Goal: Task Accomplishment & Management: Manage account settings

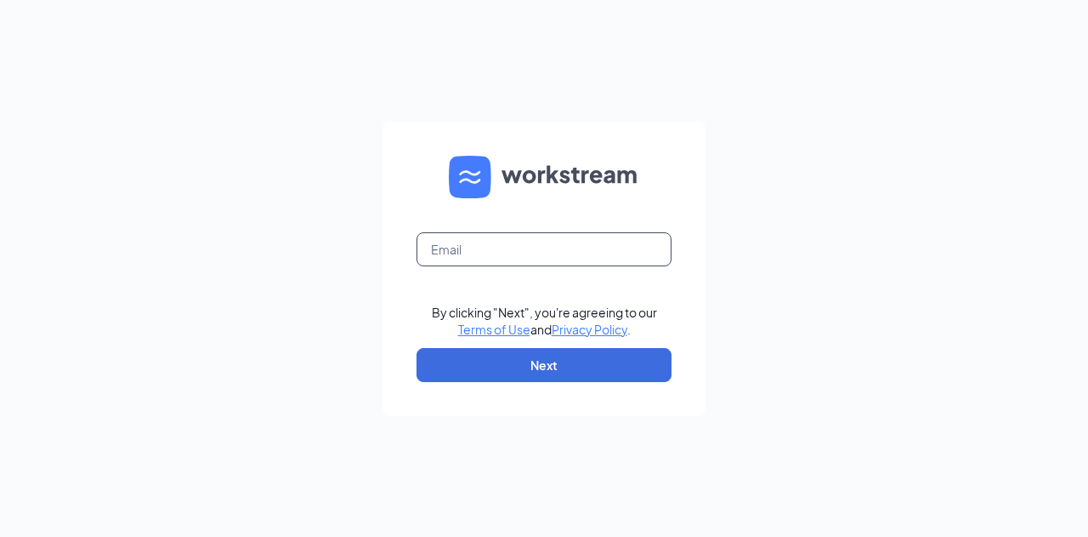
click at [503, 246] on input "text" at bounding box center [544, 249] width 255 height 34
type input "[EMAIL_ADDRESS][DOMAIN_NAME]"
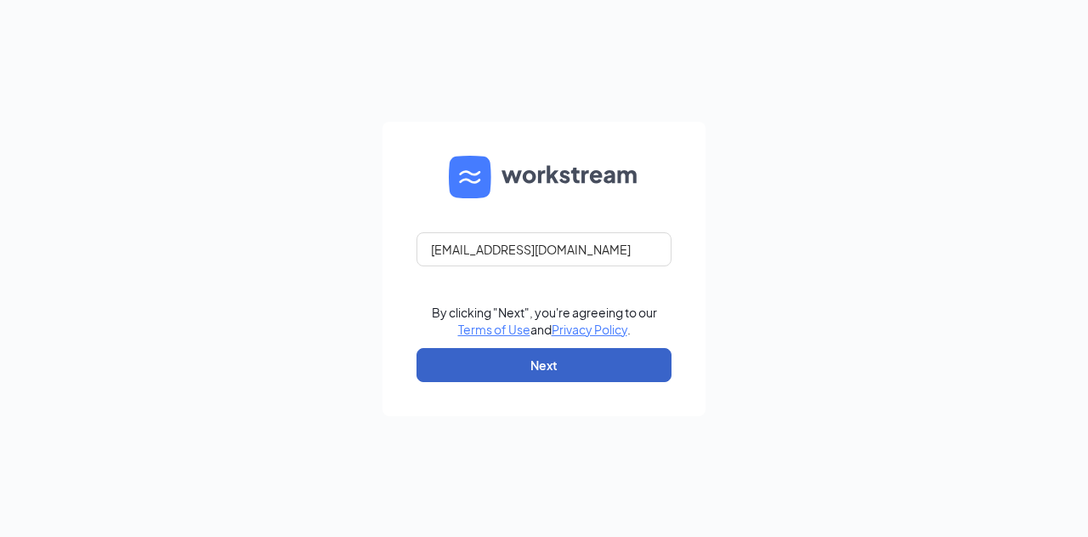
click at [480, 366] on button "Next" at bounding box center [544, 365] width 255 height 34
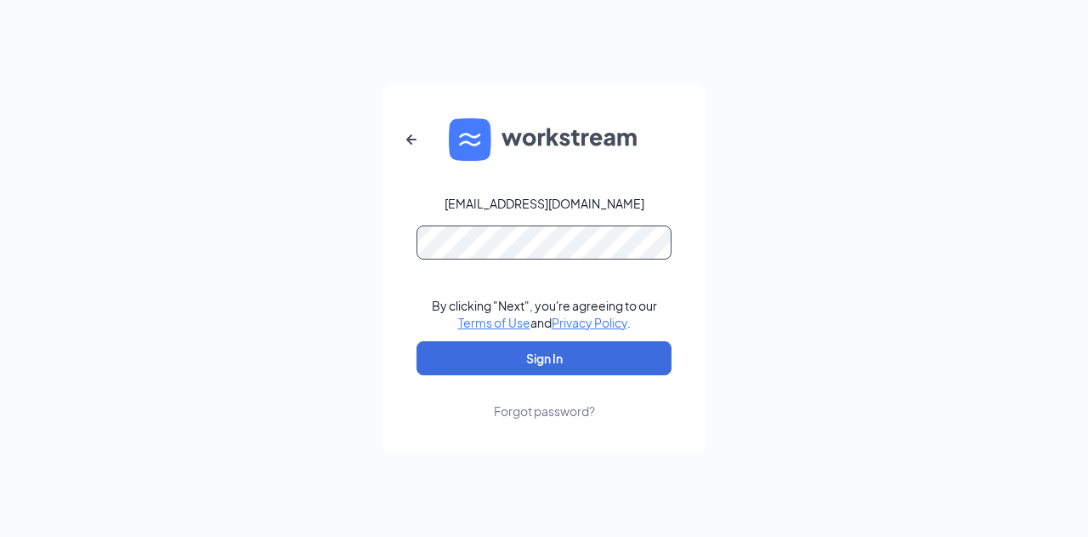
click at [417, 341] on button "Sign In" at bounding box center [544, 358] width 255 height 34
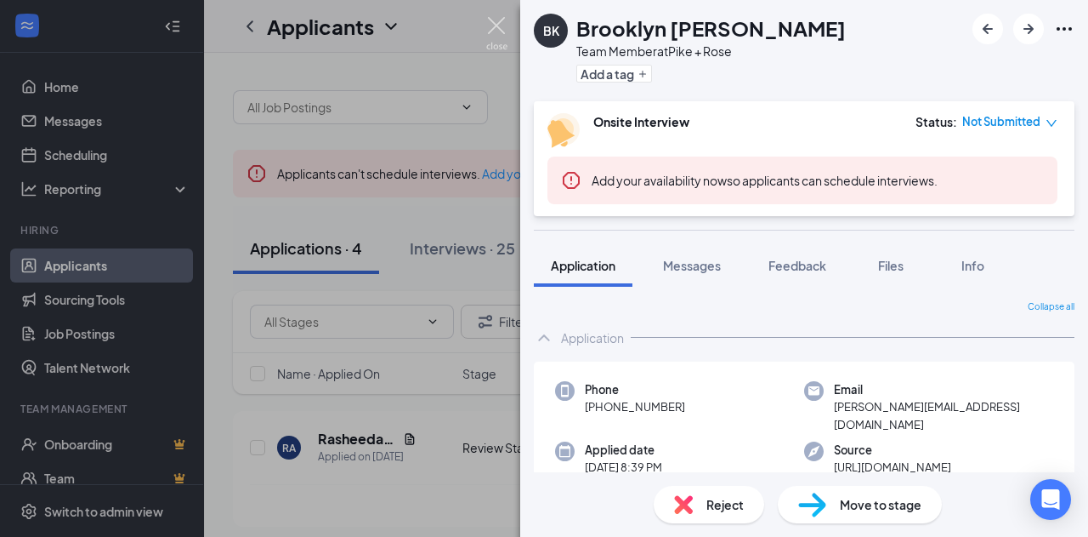
click at [497, 26] on img at bounding box center [496, 33] width 21 height 33
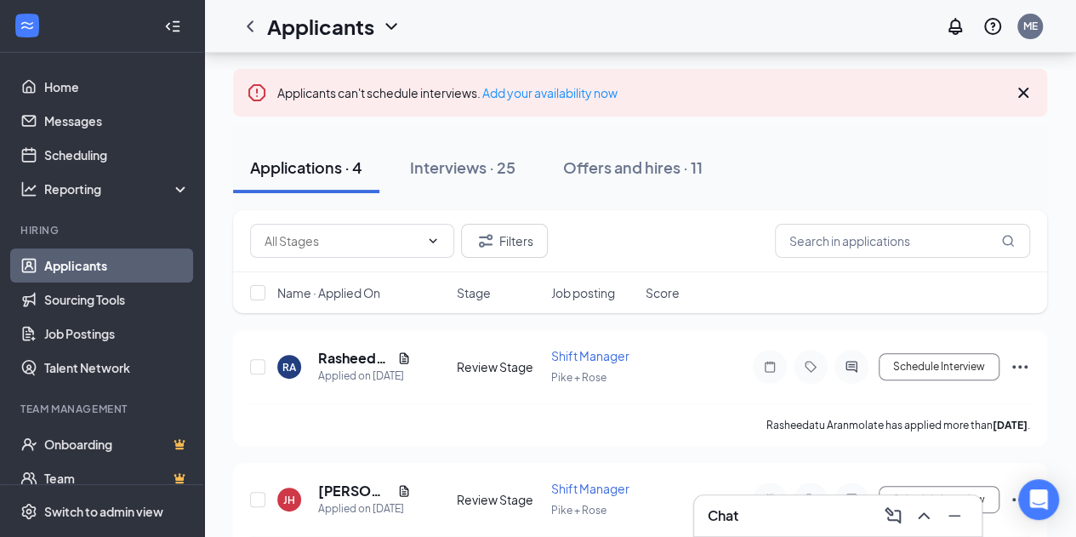
scroll to position [82, 0]
click at [328, 355] on h5 "Rasheedatu Aranmolate" at bounding box center [354, 357] width 72 height 19
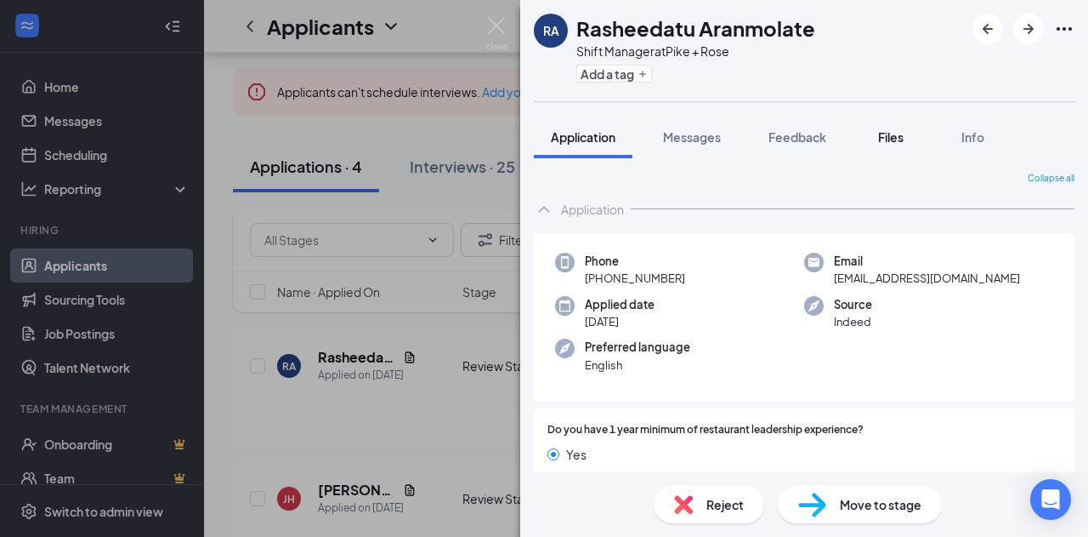
click at [901, 129] on span "Files" at bounding box center [891, 136] width 26 height 15
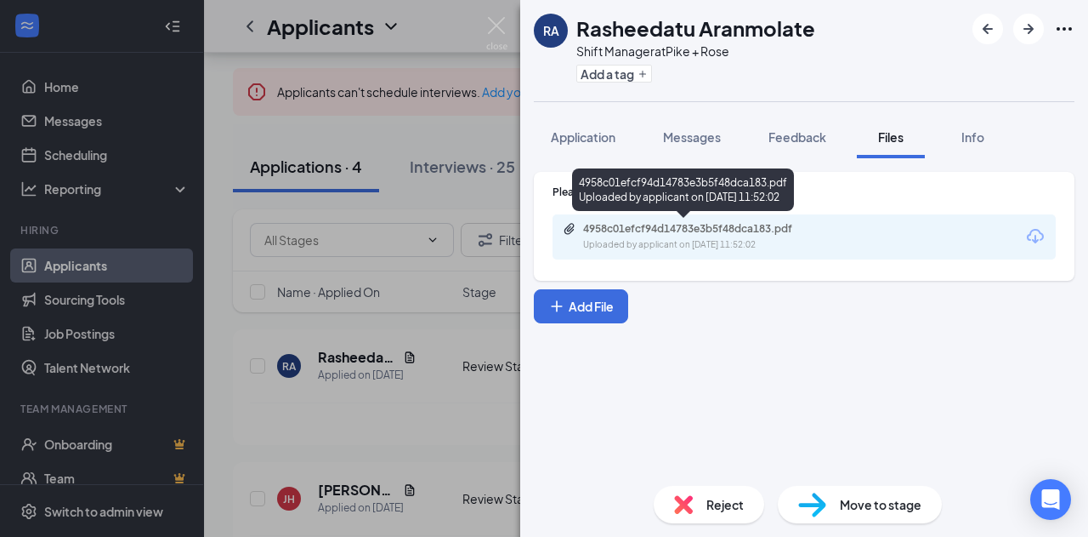
click at [703, 233] on div "4958c01efcf94d14783e3b5f48dca183.pdf" at bounding box center [702, 229] width 238 height 14
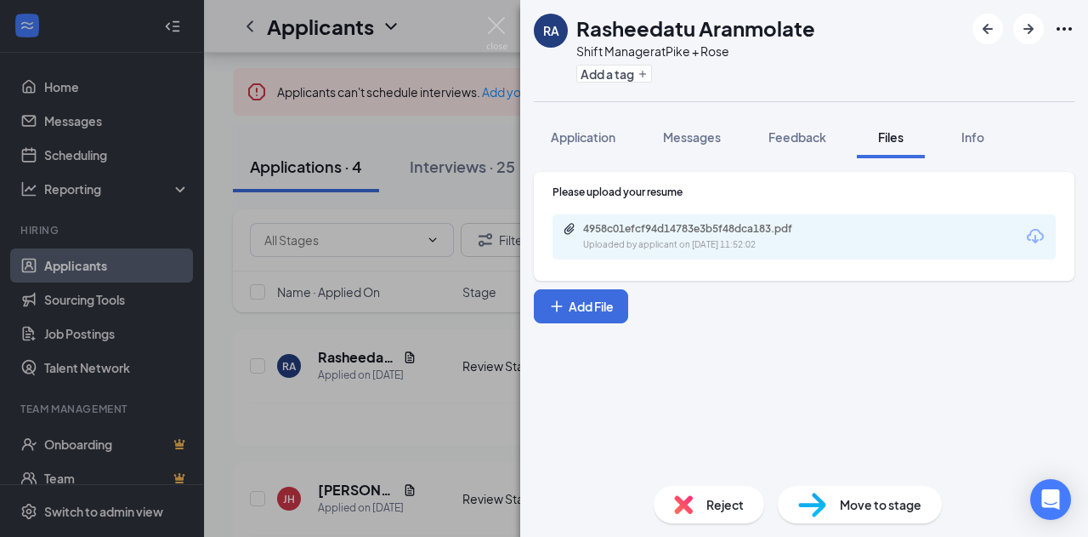
click at [694, 497] on div "Reject" at bounding box center [709, 504] width 111 height 37
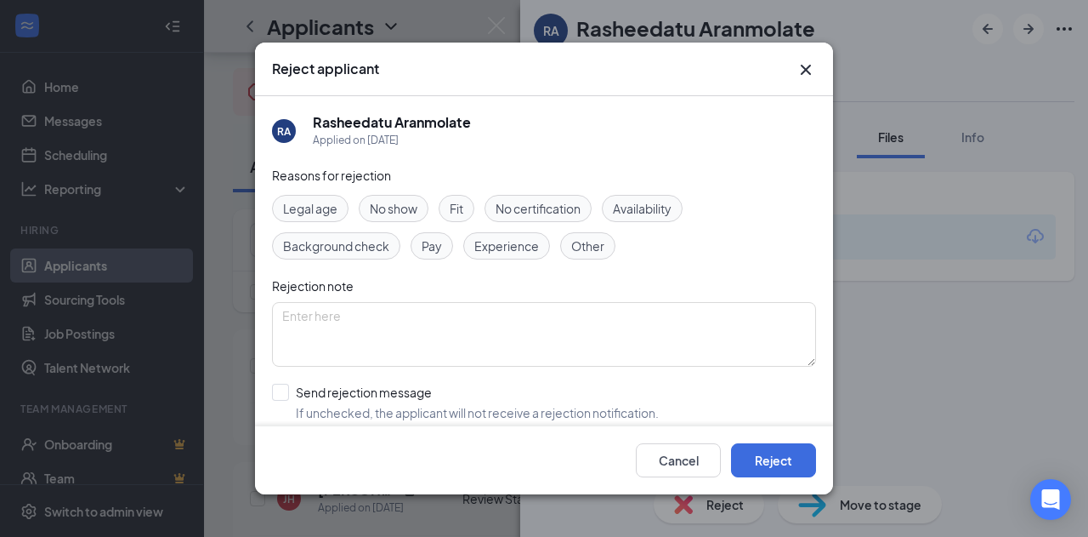
click at [498, 241] on span "Experience" at bounding box center [506, 245] width 65 height 19
click at [283, 393] on input "Send rejection message If unchecked, the applicant will not receive a rejection…" at bounding box center [465, 402] width 387 height 37
checkbox input "true"
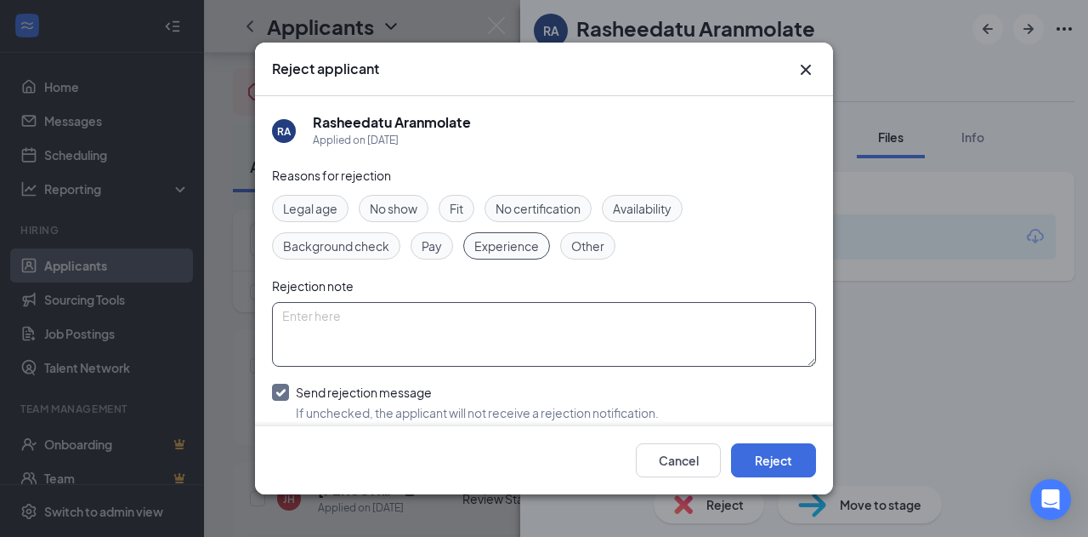
click at [338, 331] on textarea at bounding box center [544, 334] width 544 height 65
type textarea "No experience for the position applied for"
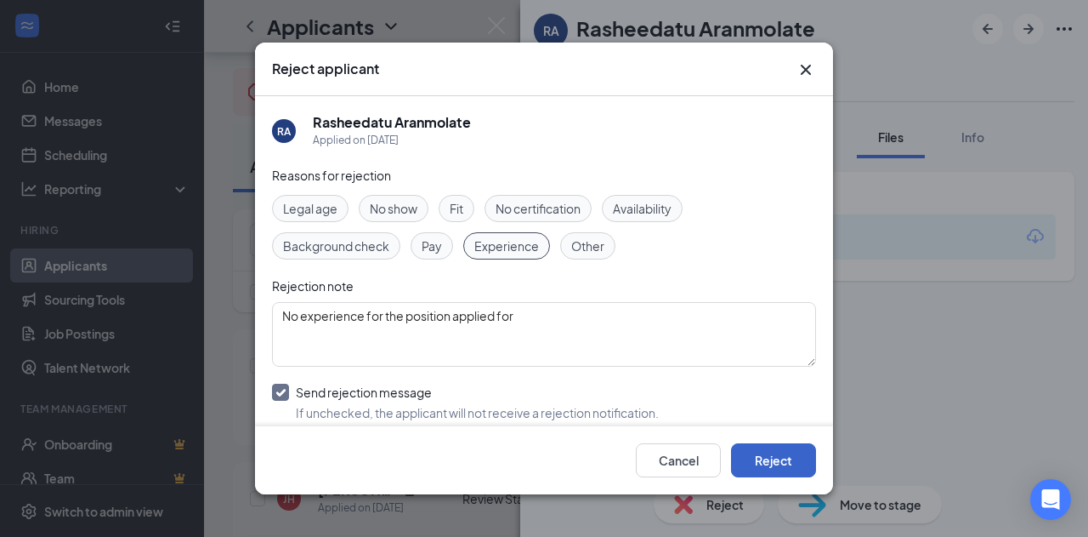
click at [757, 458] on button "Reject" at bounding box center [773, 460] width 85 height 34
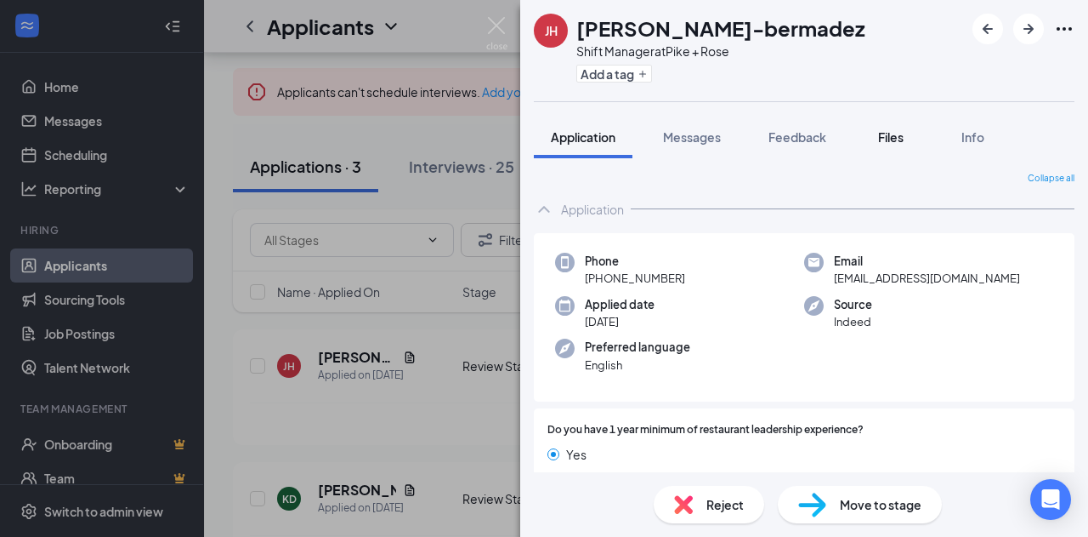
click at [878, 136] on div "Files" at bounding box center [891, 136] width 34 height 17
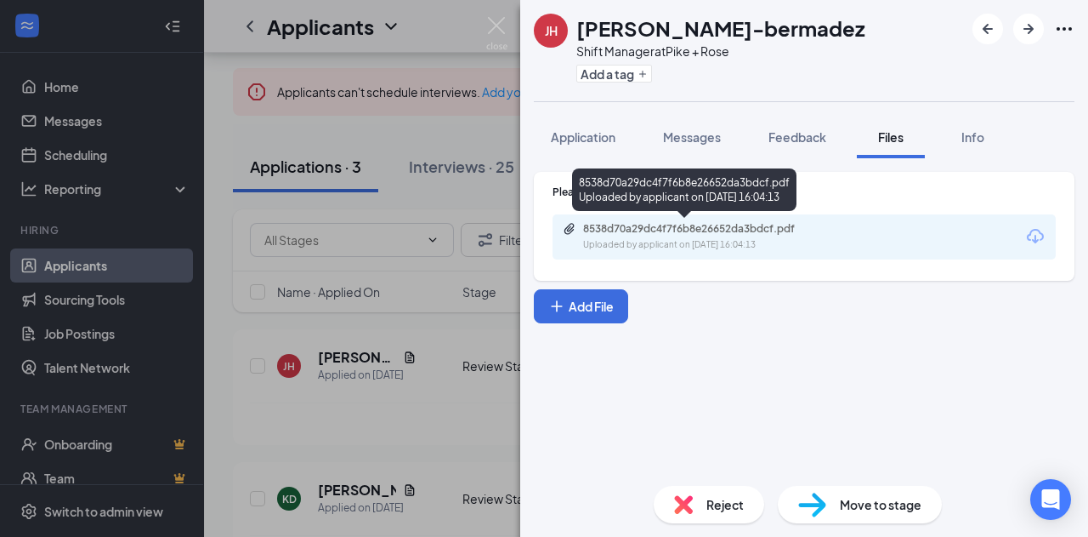
click at [623, 229] on div "8538d70a29dc4f7f6b8e26652da3bdcf.pdf" at bounding box center [702, 229] width 238 height 14
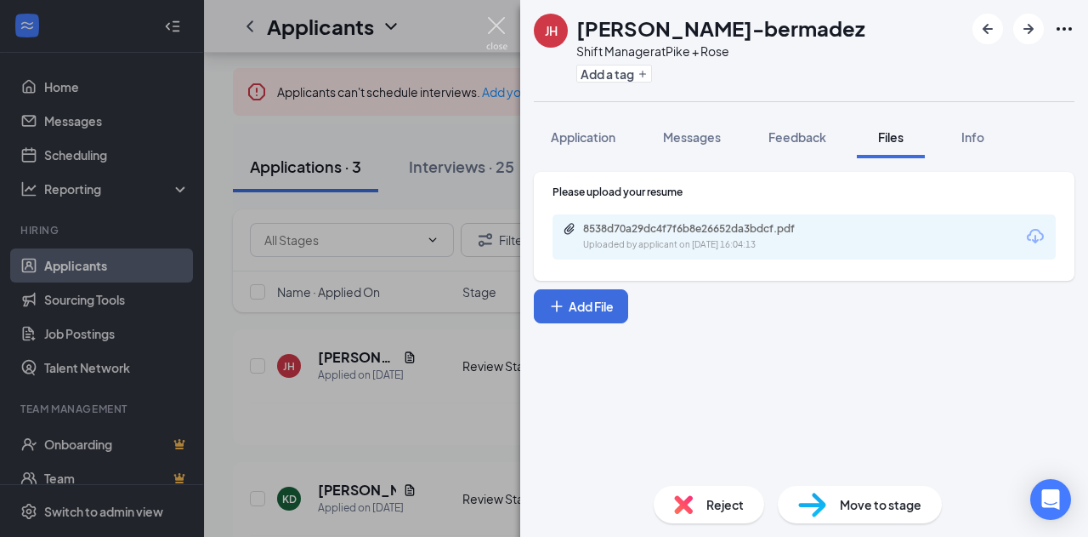
click at [498, 35] on img at bounding box center [496, 33] width 21 height 33
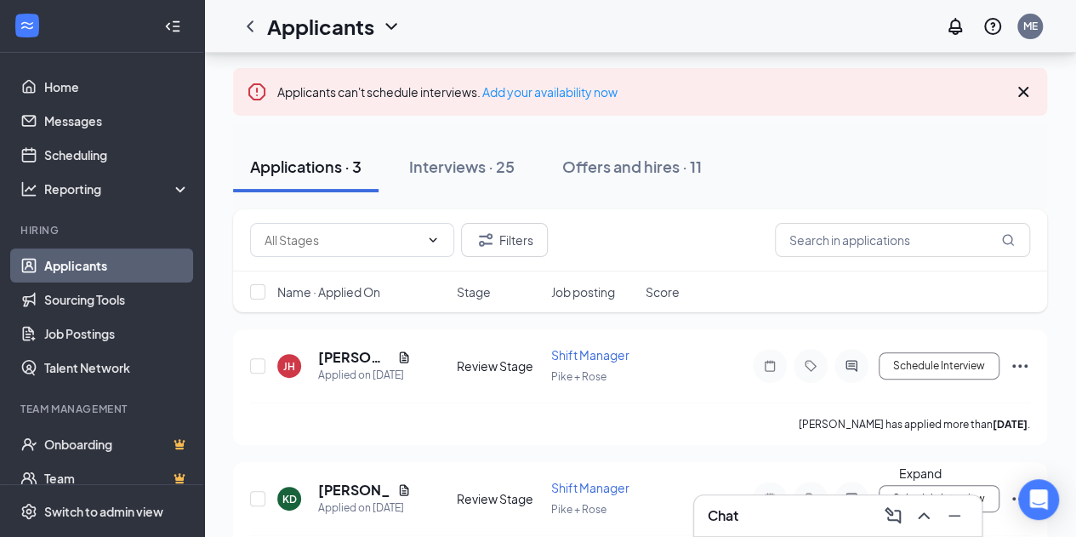
click at [922, 514] on icon "ChevronUp" at bounding box center [923, 515] width 11 height 7
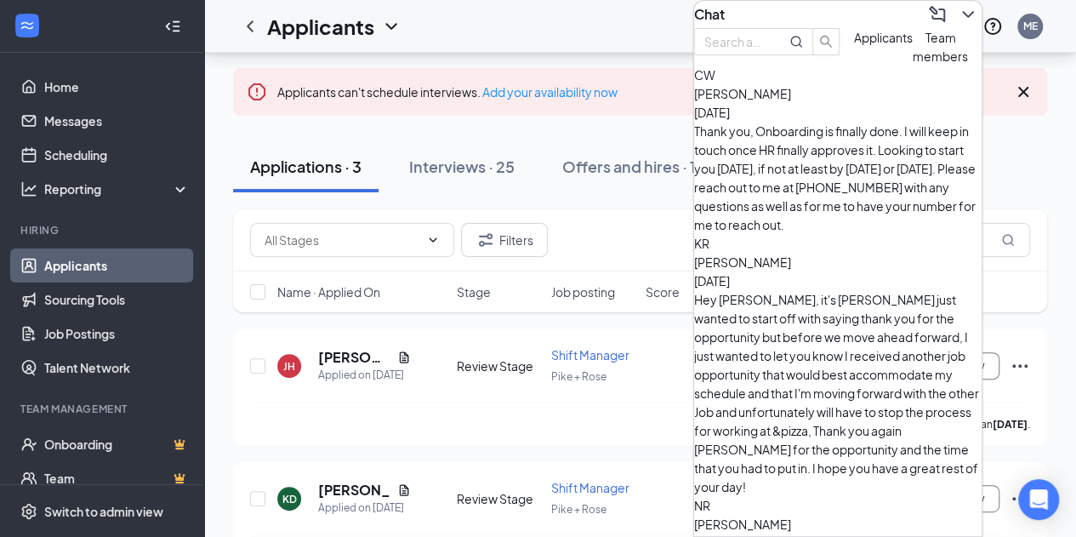
click at [833, 168] on div "[PERSON_NAME] [DATE] Thank you, Onboarding is finally done. I will keep in touc…" at bounding box center [837, 159] width 287 height 150
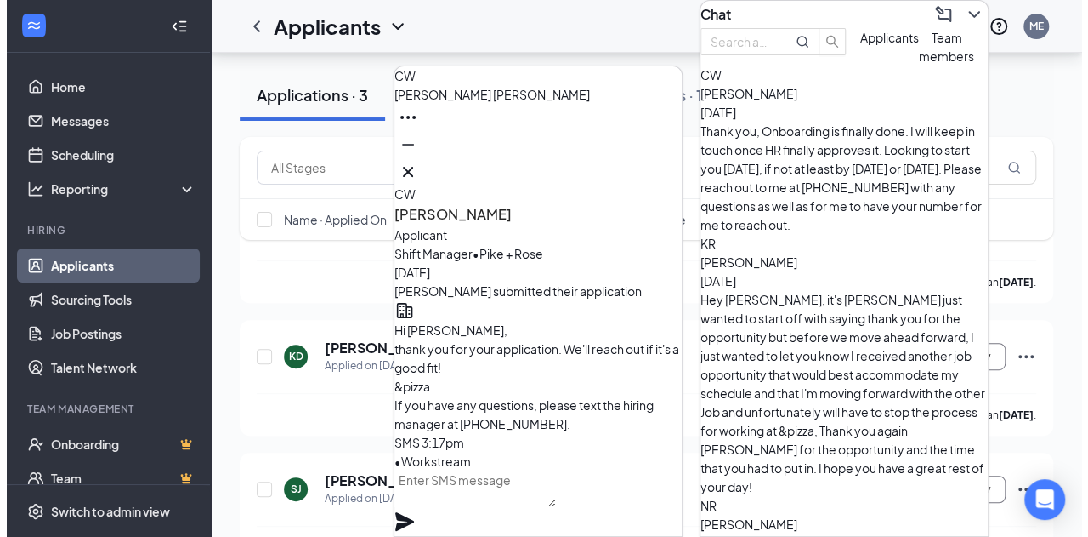
scroll to position [-4825, 0]
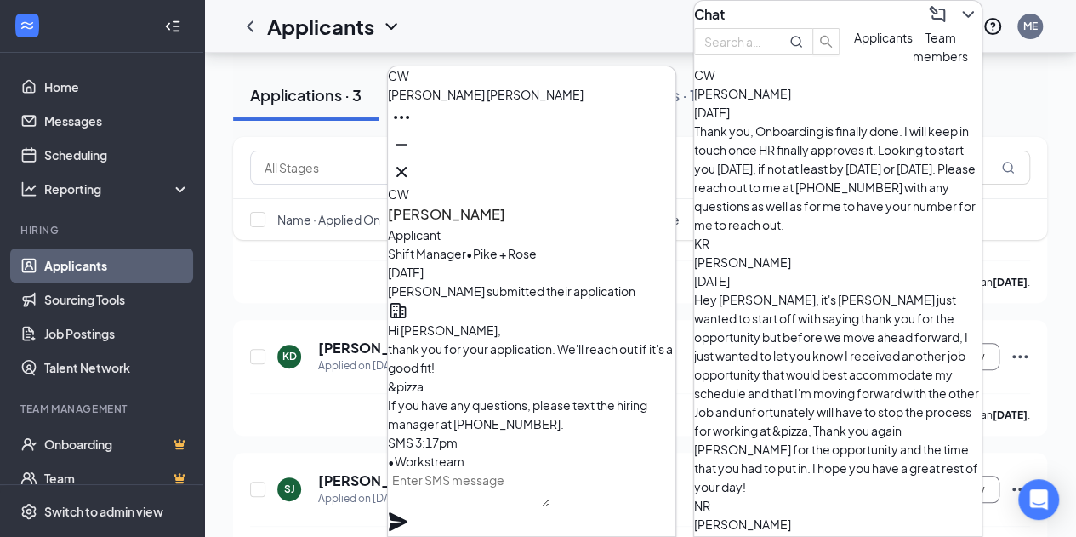
drag, startPoint x: 497, startPoint y: 375, endPoint x: 434, endPoint y: 256, distance: 134.7
drag, startPoint x: 511, startPoint y: 376, endPoint x: 413, endPoint y: 281, distance: 136.5
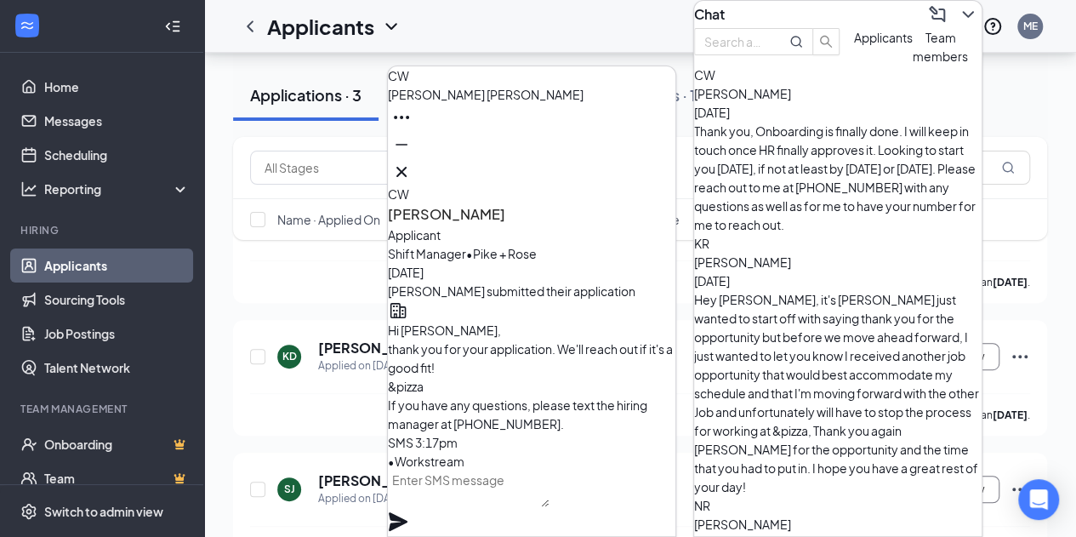
copy span "My name is [PERSON_NAME], I am the store leader at &Pizza at our Pike&Rose Loca…"
click at [412, 168] on icon "Cross" at bounding box center [401, 172] width 20 height 20
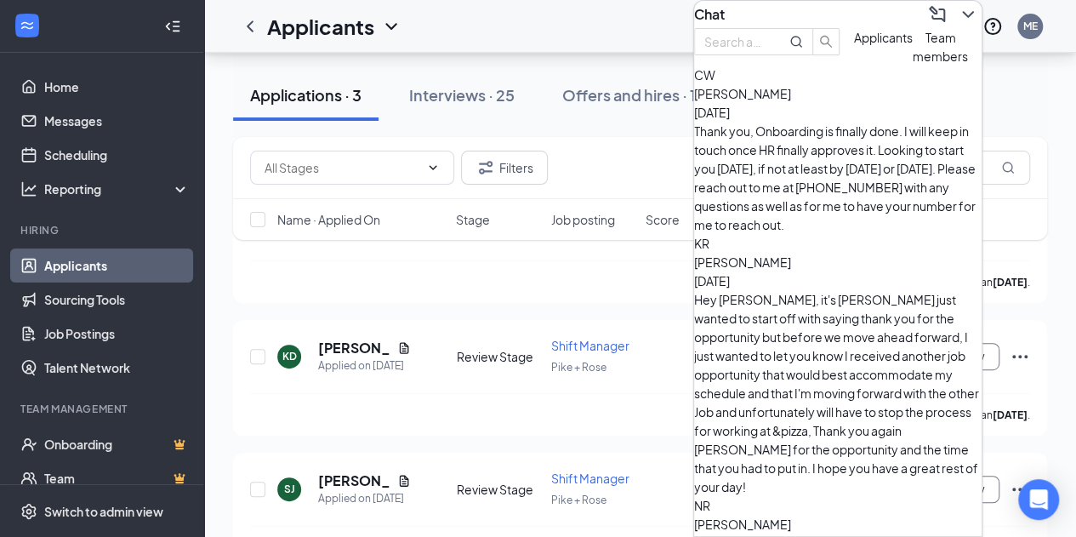
click at [957, 20] on icon "ChevronDown" at bounding box center [967, 14] width 20 height 20
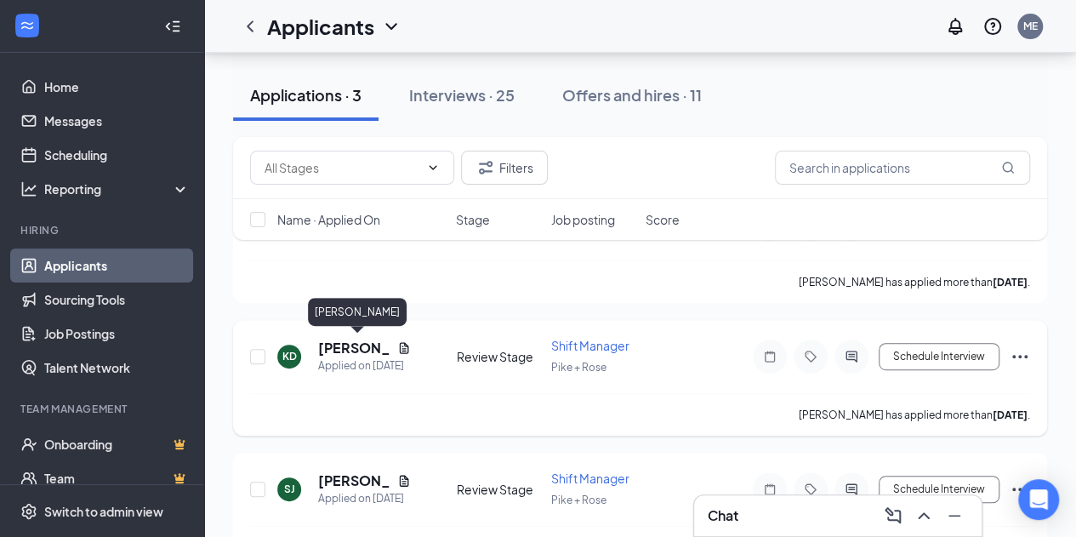
click at [346, 346] on h5 "[PERSON_NAME]" at bounding box center [354, 347] width 72 height 19
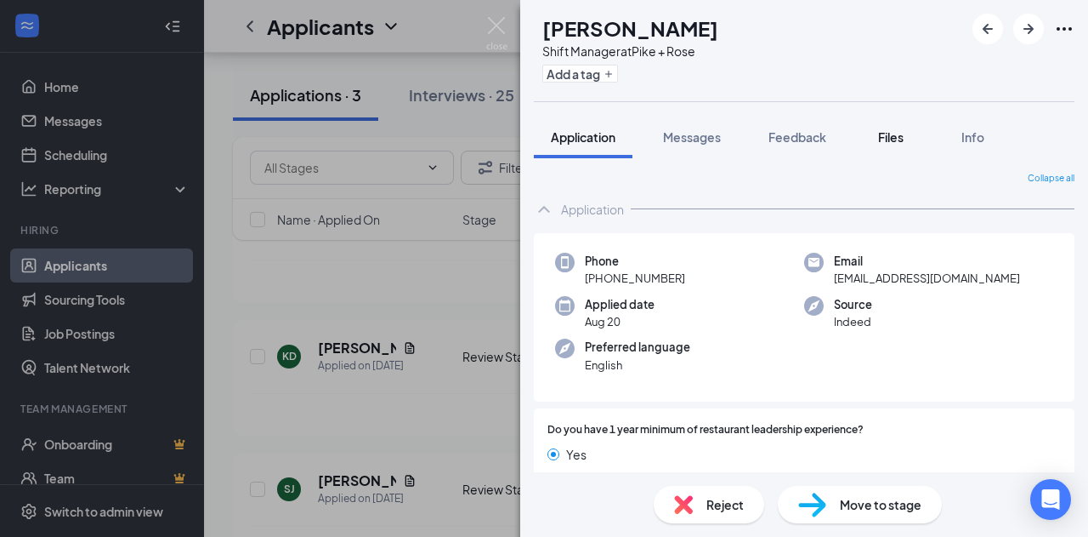
click at [883, 139] on span "Files" at bounding box center [891, 136] width 26 height 15
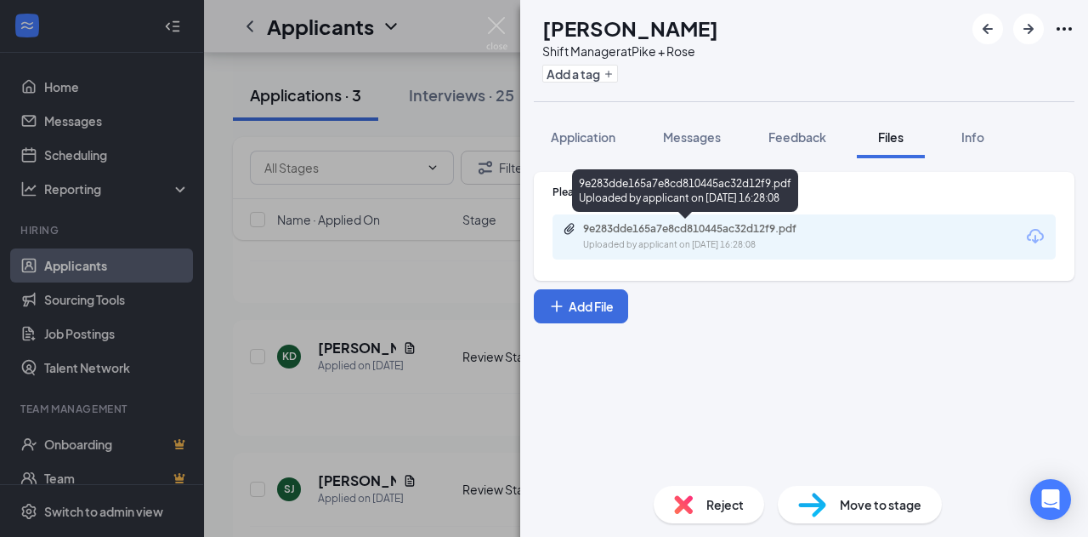
click at [736, 227] on div "9e283dde165a7e8cd810445ac32d12f9.pdf" at bounding box center [702, 229] width 238 height 14
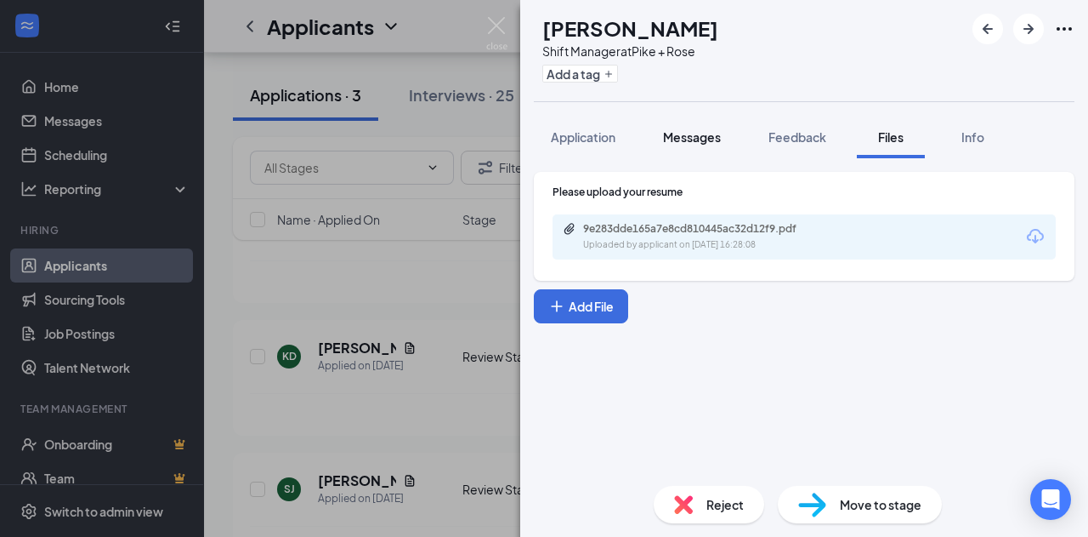
click at [662, 137] on button "Messages" at bounding box center [692, 137] width 92 height 43
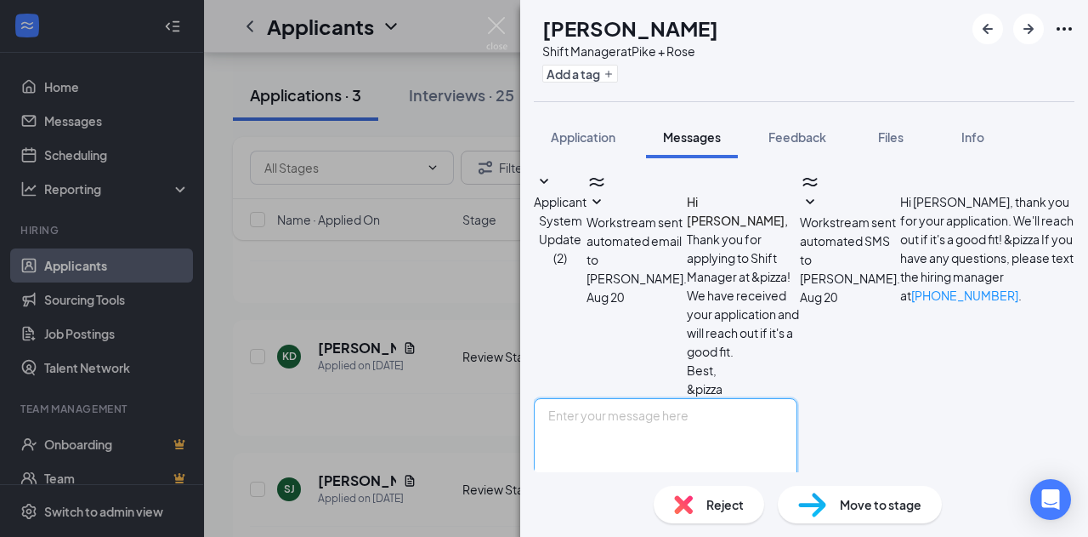
click at [663, 398] on textarea at bounding box center [666, 449] width 264 height 102
paste textarea "My name is [PERSON_NAME], I am the store leader at &Pizza at our Pike&Rose Loca…"
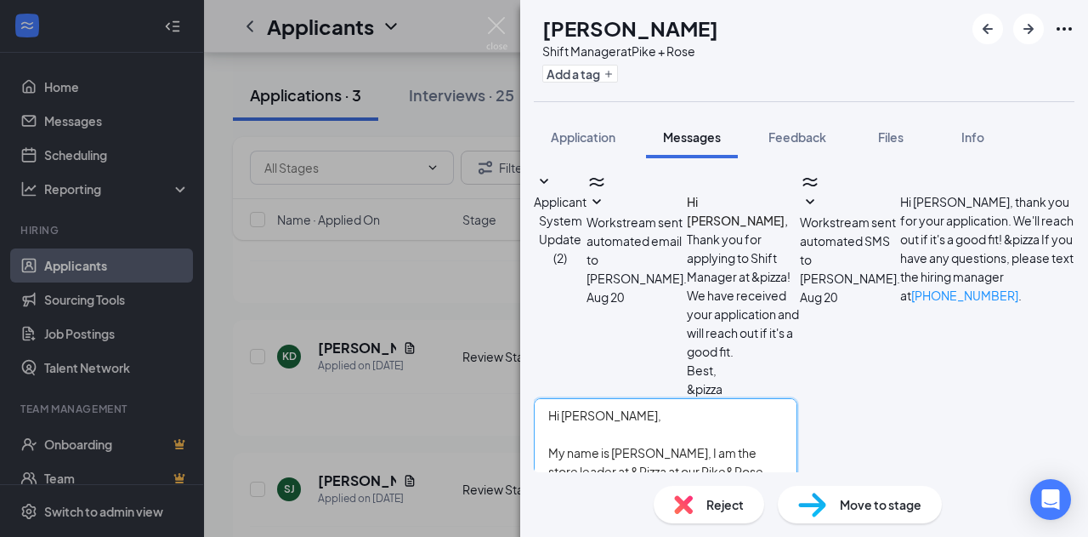
click at [650, 398] on textarea "Hi [PERSON_NAME], My name is [PERSON_NAME], I am the store leader at &Pizza at …" at bounding box center [666, 449] width 264 height 102
type textarea "Hi [PERSON_NAME]! My name is [PERSON_NAME], I am the store leader at &Pizza at …"
click at [798, 500] on button "Send" at bounding box center [783, 517] width 30 height 34
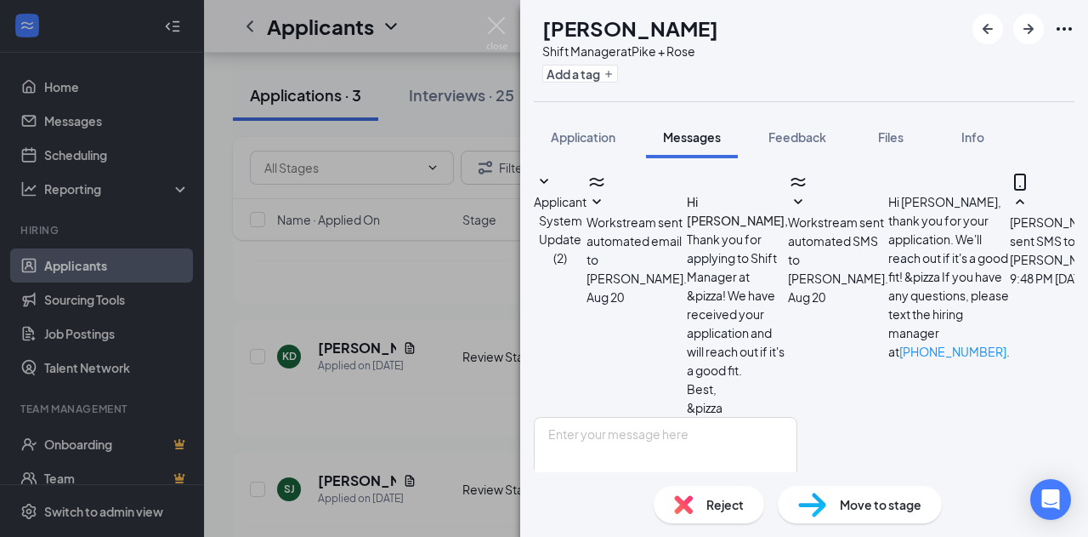
scroll to position [265, 0]
click at [1035, 31] on icon "ArrowRight" at bounding box center [1029, 29] width 20 height 20
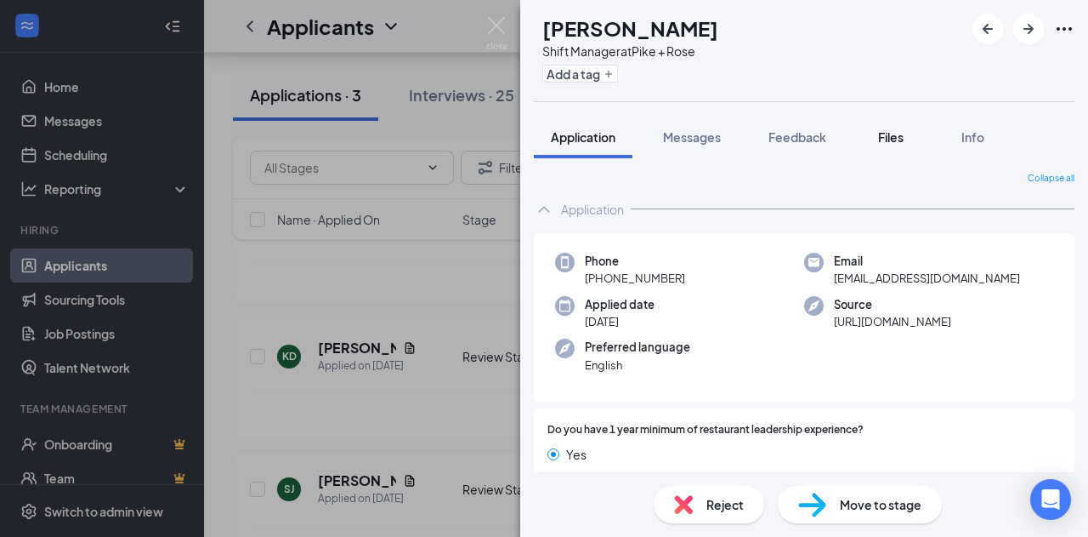
click at [904, 134] on span "Files" at bounding box center [891, 136] width 26 height 15
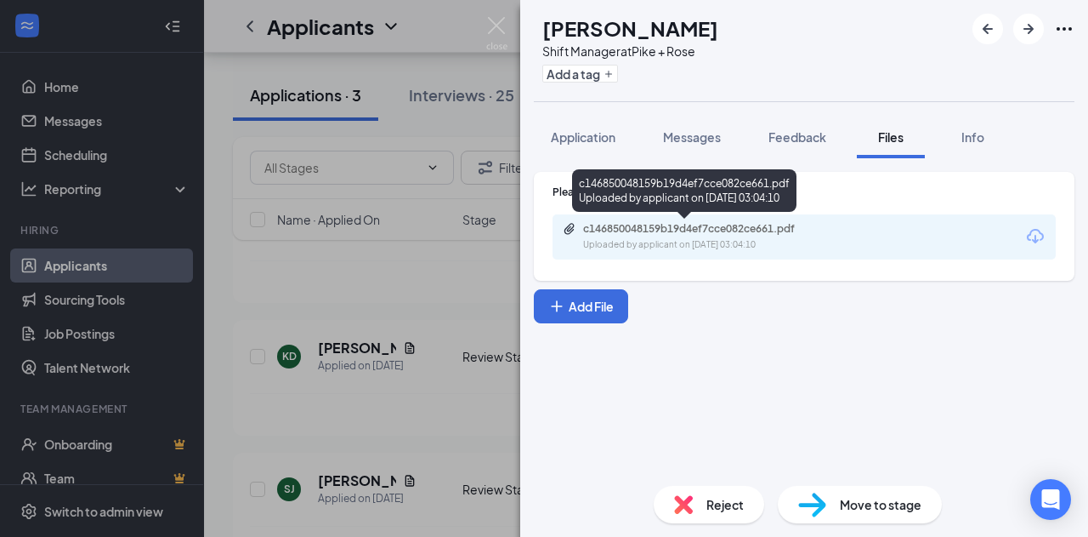
click at [702, 237] on div "c146850048159b19d4ef7cce082ce661.pdf Uploaded by applicant on [DATE] 03:04:10" at bounding box center [701, 237] width 276 height 30
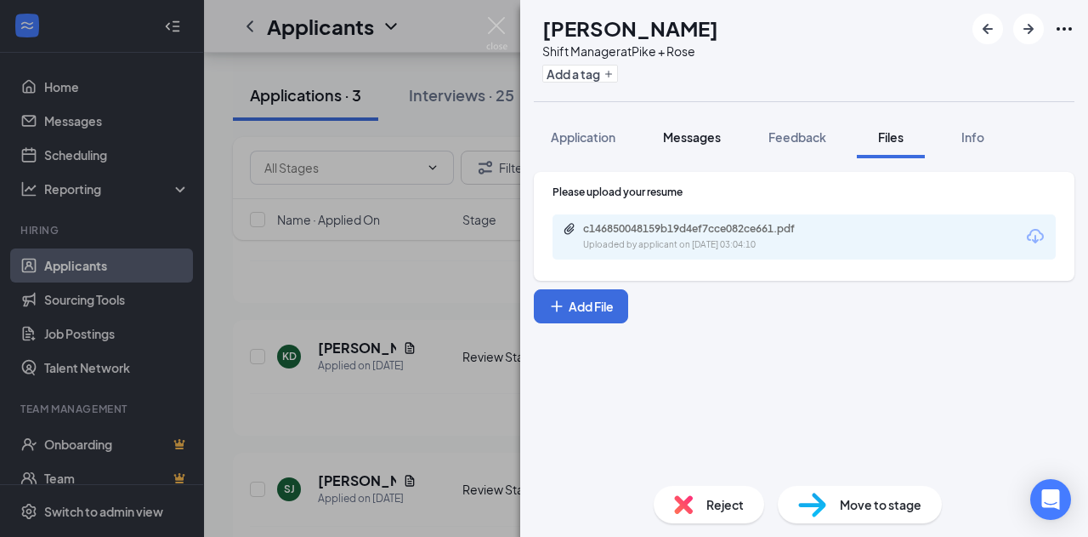
click at [702, 137] on span "Messages" at bounding box center [692, 136] width 58 height 15
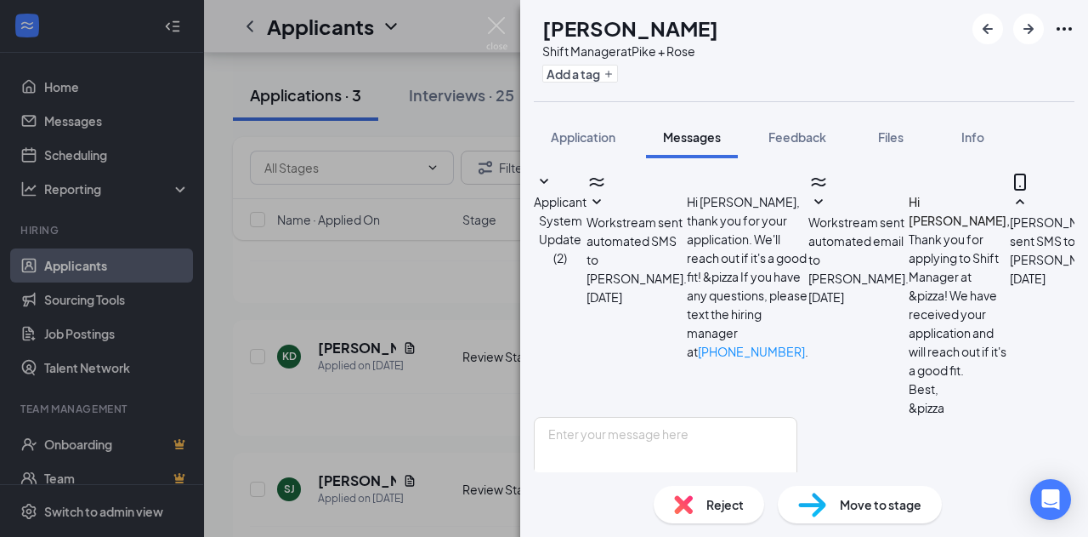
scroll to position [457, 0]
click at [712, 500] on span "Reject" at bounding box center [725, 504] width 37 height 19
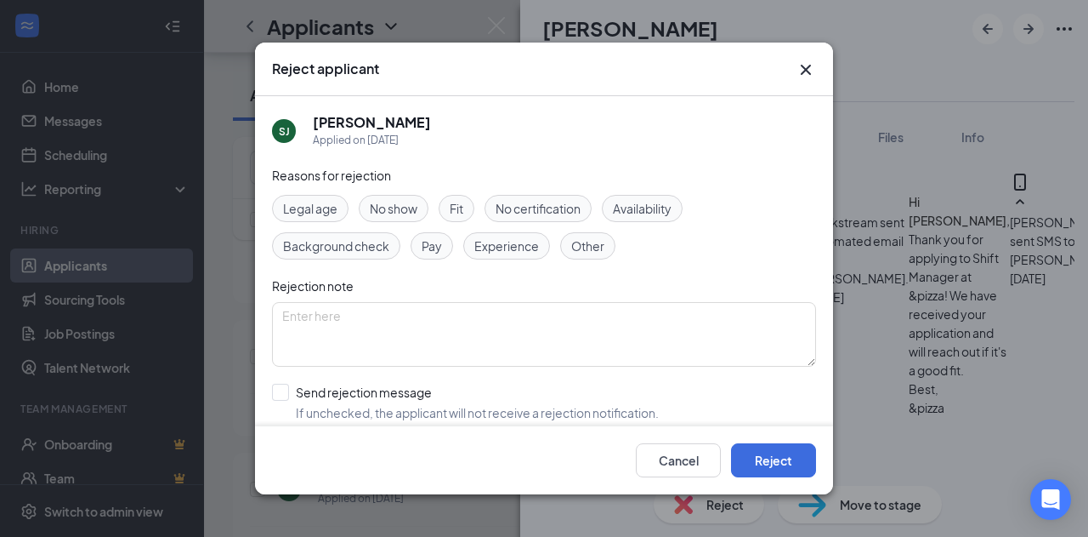
click at [394, 215] on span "No show" at bounding box center [394, 208] width 48 height 19
click at [776, 474] on button "Reject" at bounding box center [773, 460] width 85 height 34
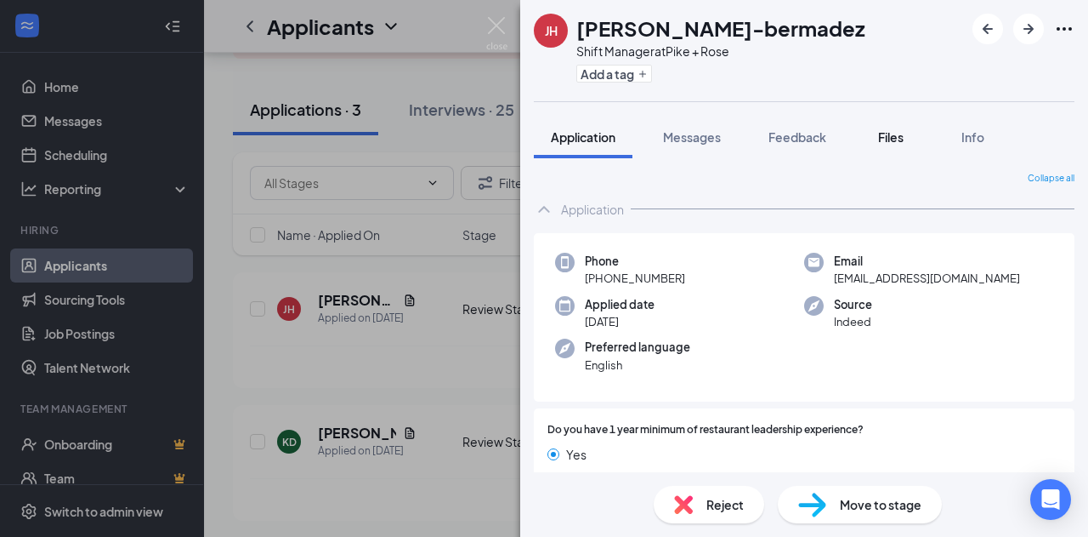
click at [889, 132] on span "Files" at bounding box center [891, 136] width 26 height 15
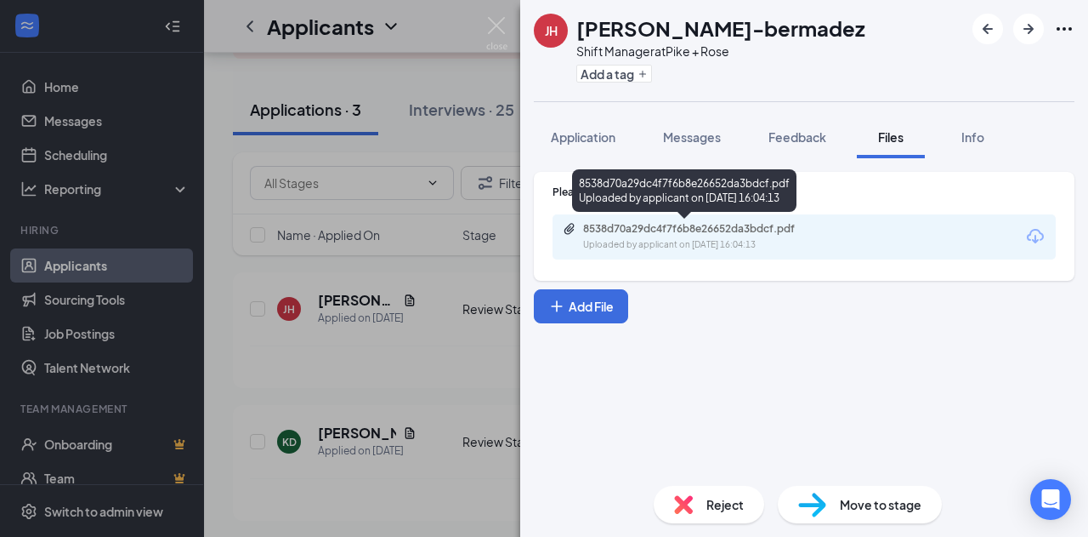
click at [752, 230] on div "8538d70a29dc4f7f6b8e26652da3bdcf.pdf" at bounding box center [702, 229] width 238 height 14
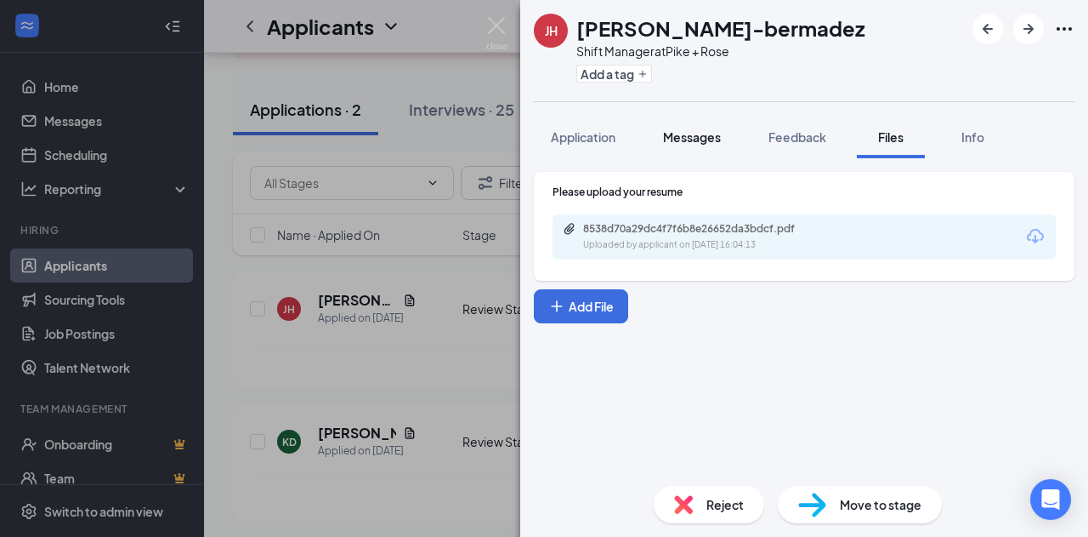
click at [667, 138] on span "Messages" at bounding box center [692, 136] width 58 height 15
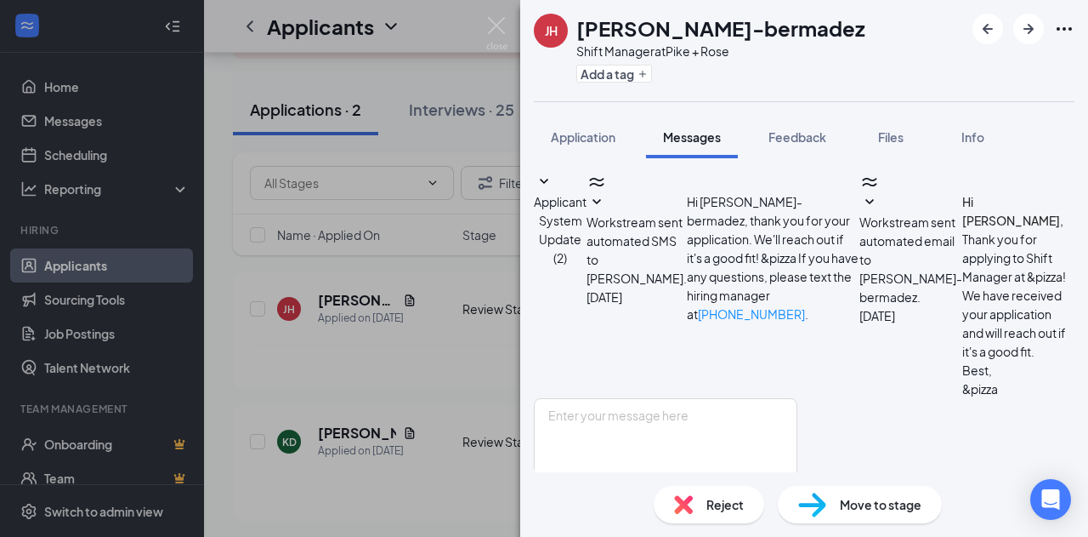
scroll to position [82, 0]
click at [651, 398] on textarea at bounding box center [666, 449] width 264 height 102
type textarea "Hi [PERSON_NAME]!"
click at [651, 398] on textarea "Hi [PERSON_NAME]!" at bounding box center [666, 449] width 264 height 102
paste textarea "My name is [PERSON_NAME], I am the store leader at &Pizza at our Pike&Rose Loca…"
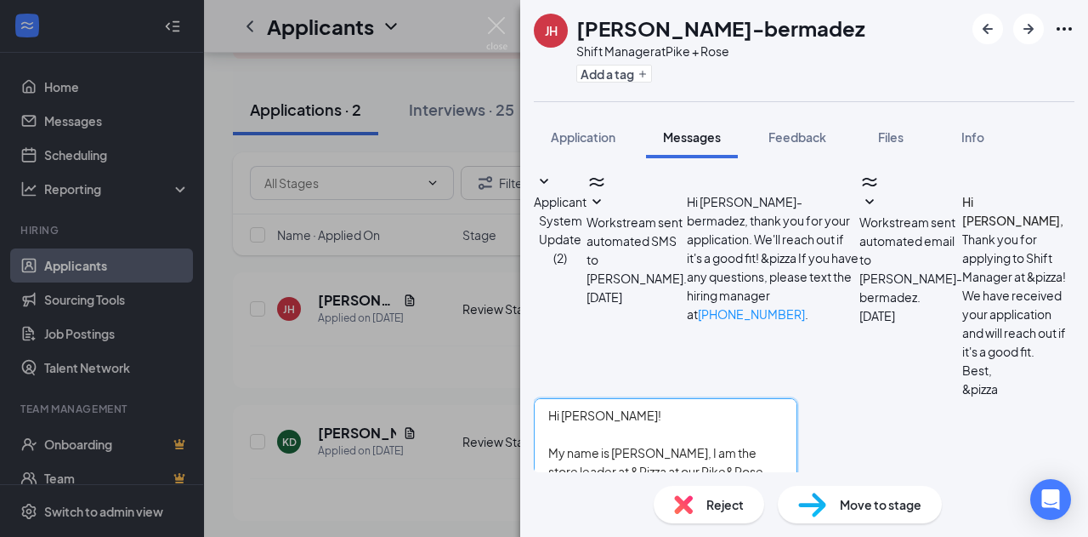
type textarea "Hi [PERSON_NAME]! My name is [PERSON_NAME], I am the store leader at &Pizza at …"
click at [798, 500] on button "Send" at bounding box center [783, 517] width 30 height 34
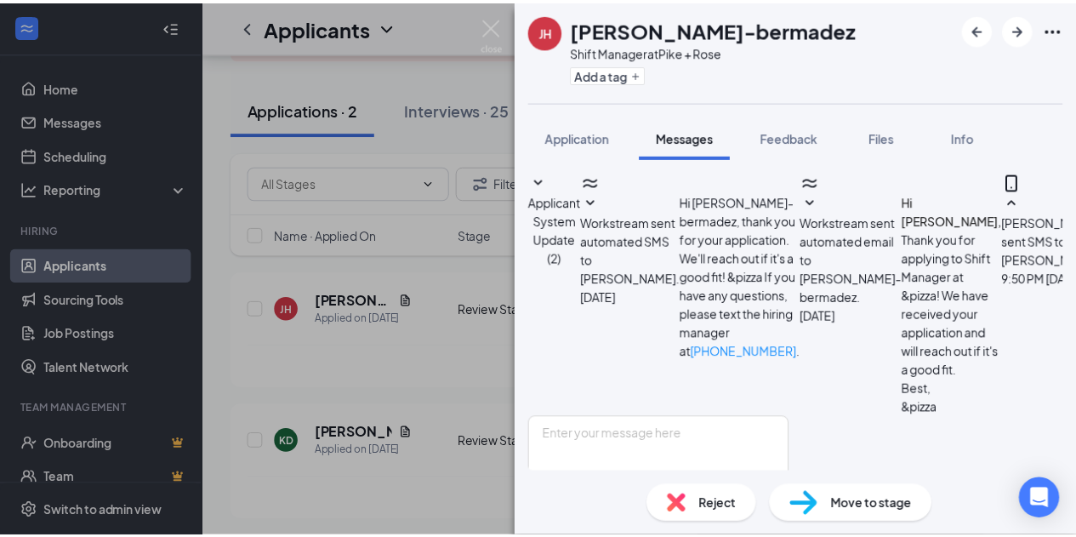
scroll to position [265, 0]
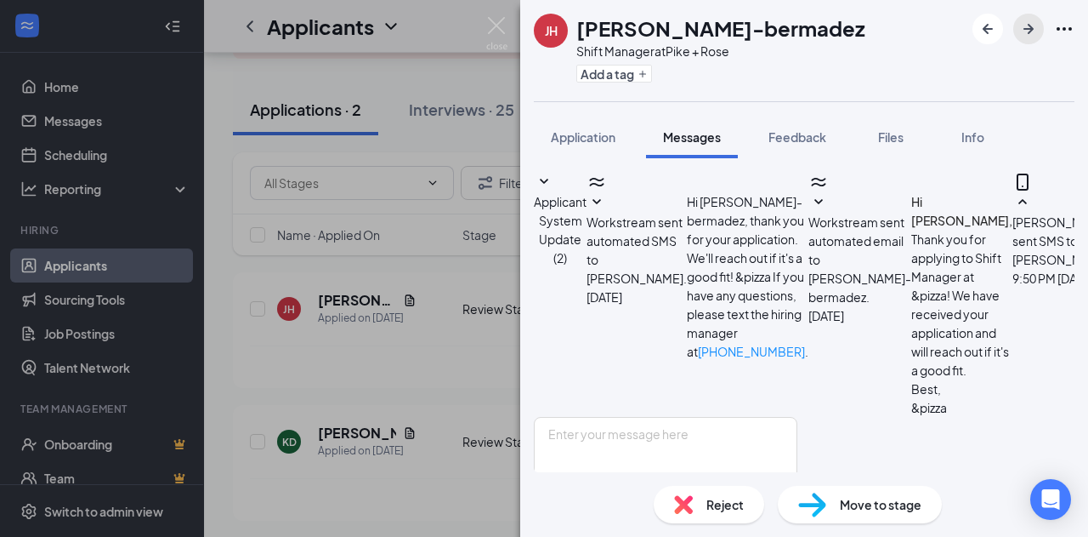
click at [1032, 26] on icon "ArrowRight" at bounding box center [1029, 29] width 20 height 20
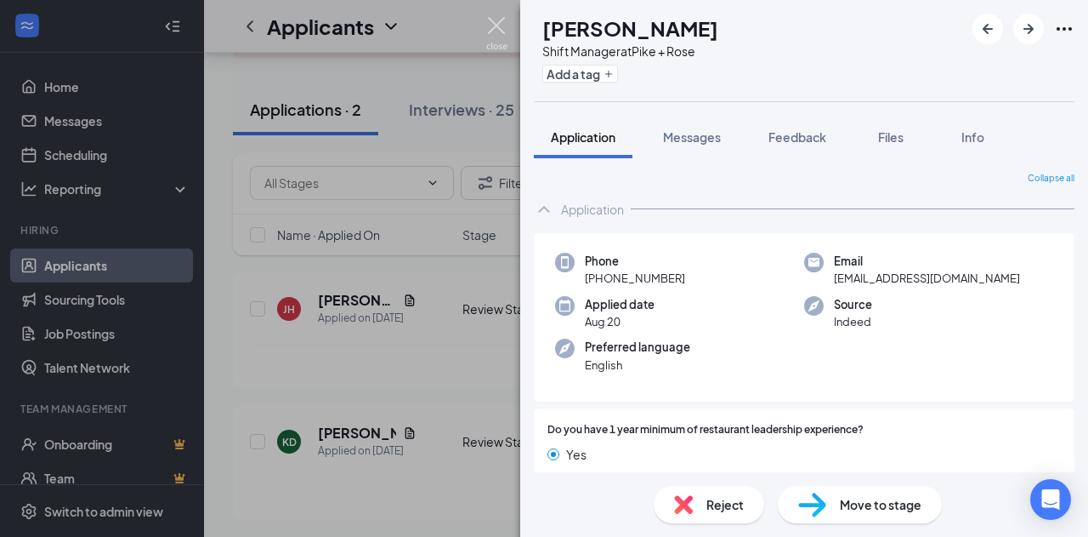
click at [505, 17] on img at bounding box center [496, 33] width 21 height 33
